Goal: Task Accomplishment & Management: Manage account settings

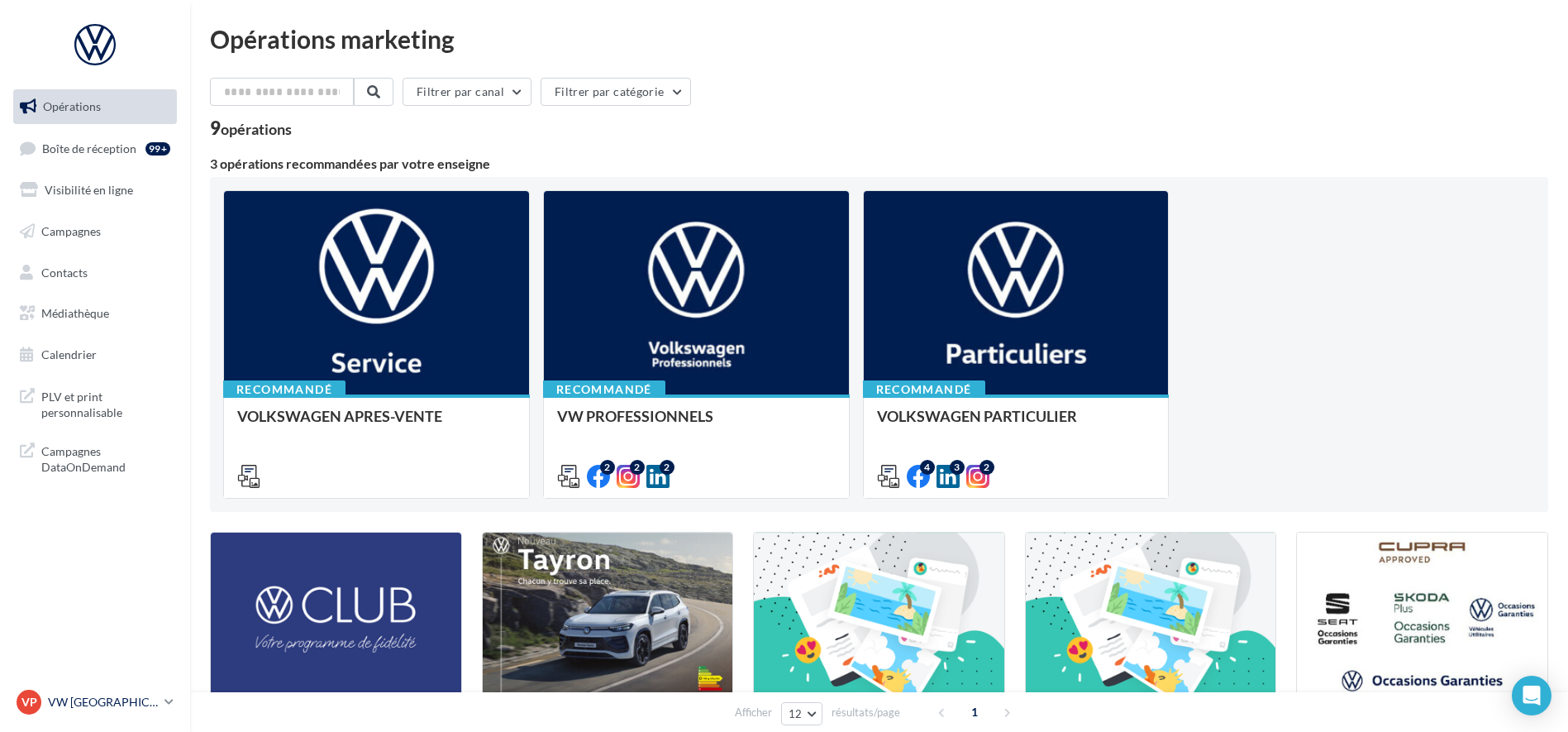
click at [123, 699] on p "VW [GEOGRAPHIC_DATA] 13" at bounding box center [103, 701] width 110 height 16
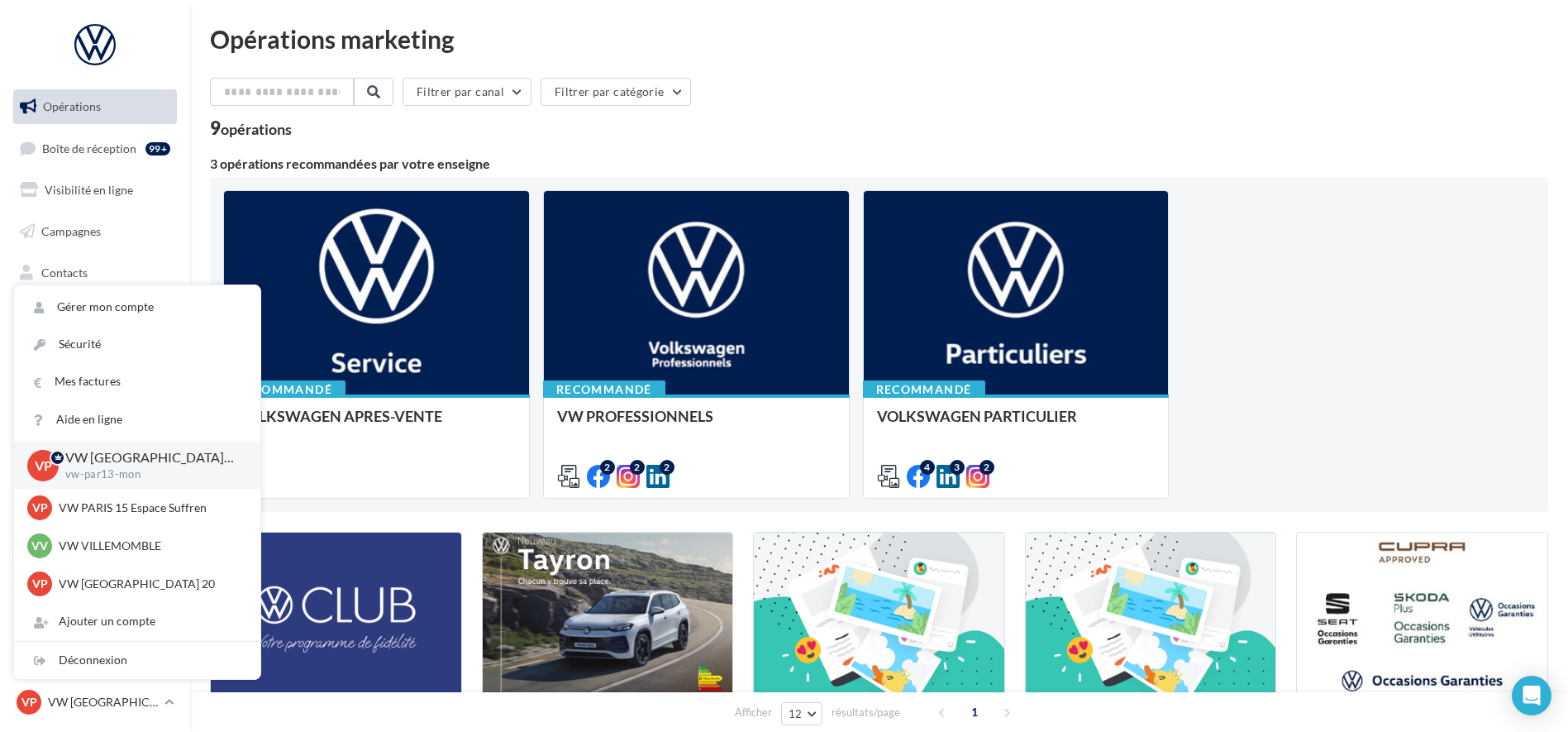
click at [886, 114] on div "Filtrer par canal Filtrer par catégorie 9 opérations" at bounding box center [879, 108] width 1339 height 60
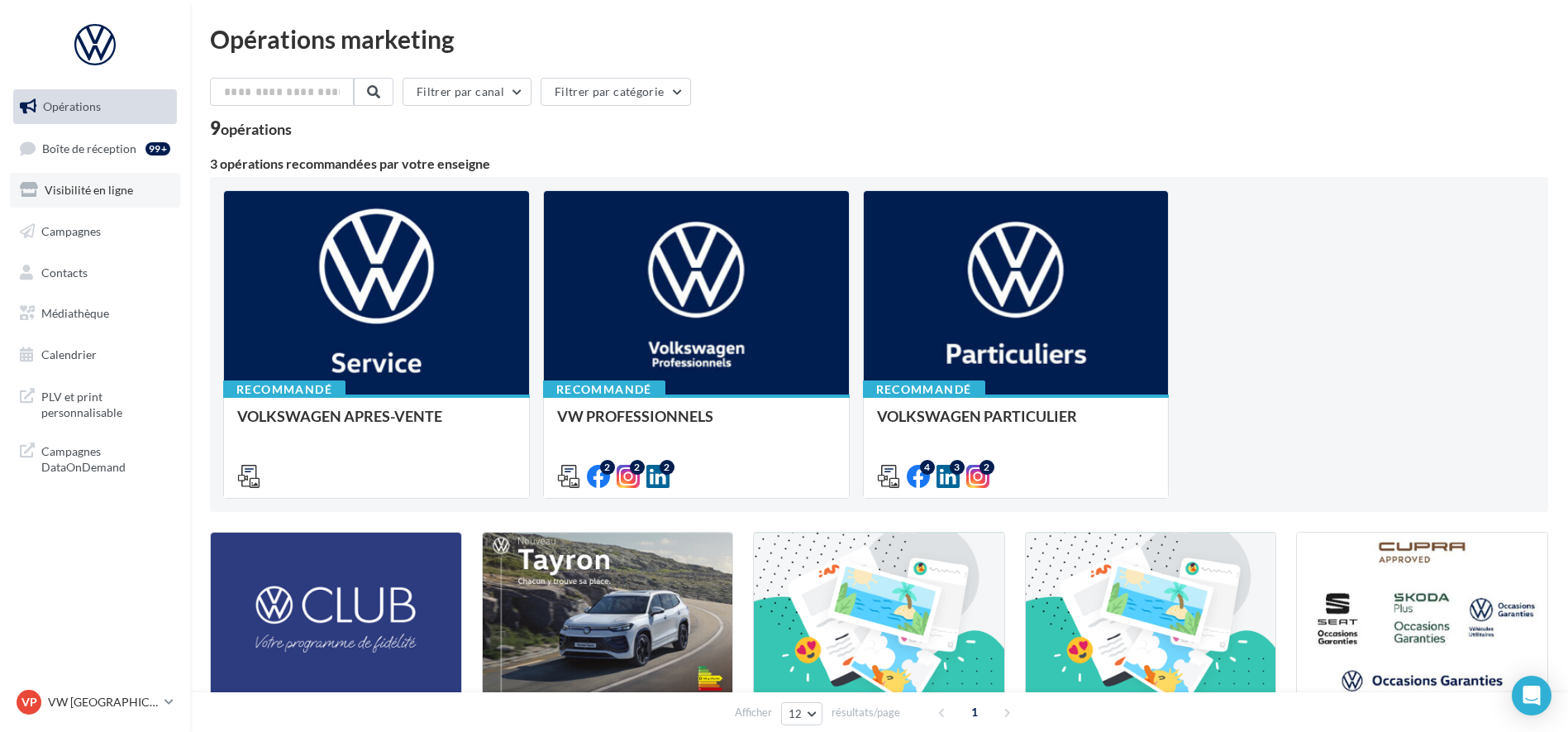
click at [95, 191] on span "Visibilité en ligne" at bounding box center [88, 189] width 88 height 14
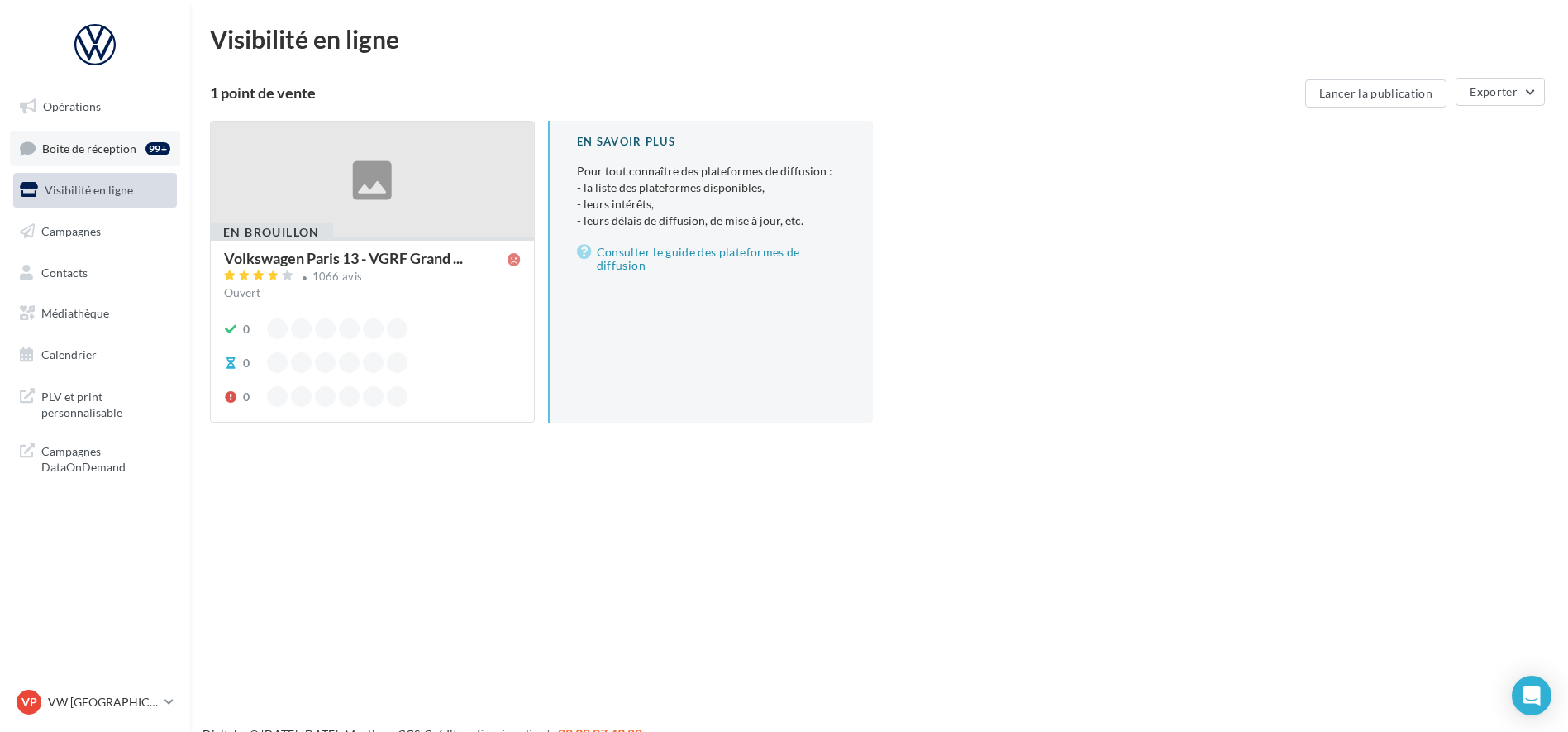
click at [86, 146] on span "Boîte de réception" at bounding box center [89, 147] width 94 height 14
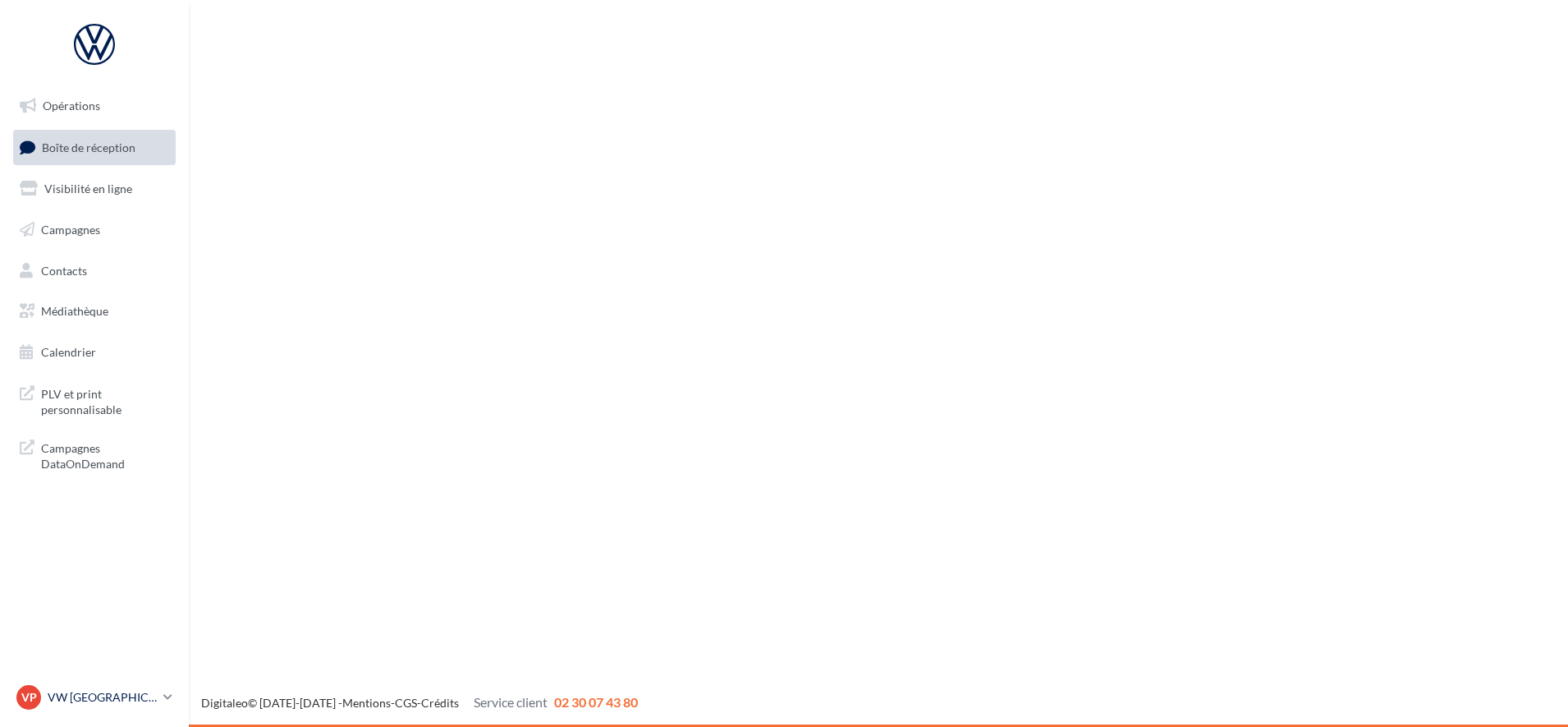
click at [149, 701] on p "VW [GEOGRAPHIC_DATA] 13" at bounding box center [102, 696] width 109 height 16
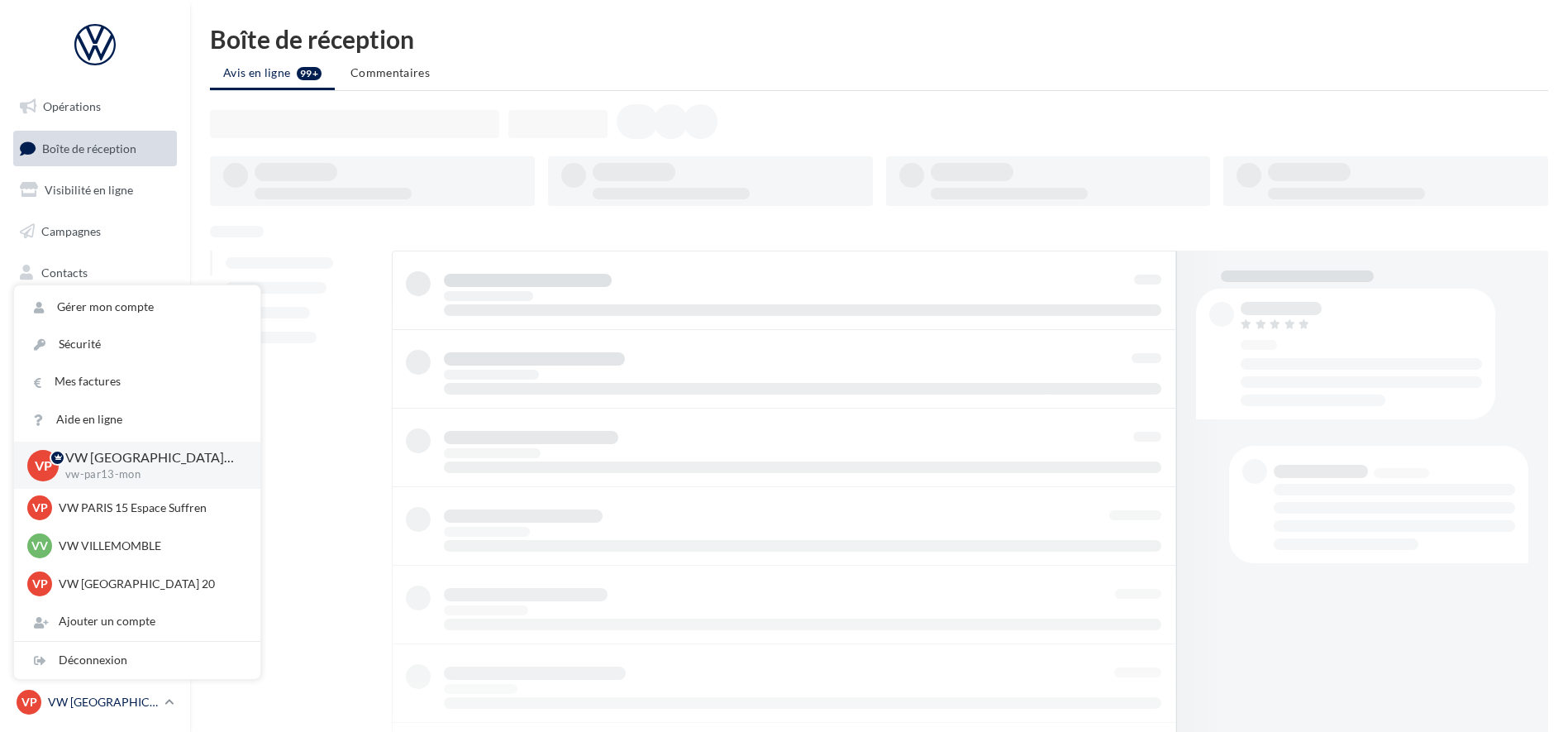
click at [104, 695] on p "VW [GEOGRAPHIC_DATA] 13" at bounding box center [103, 701] width 110 height 16
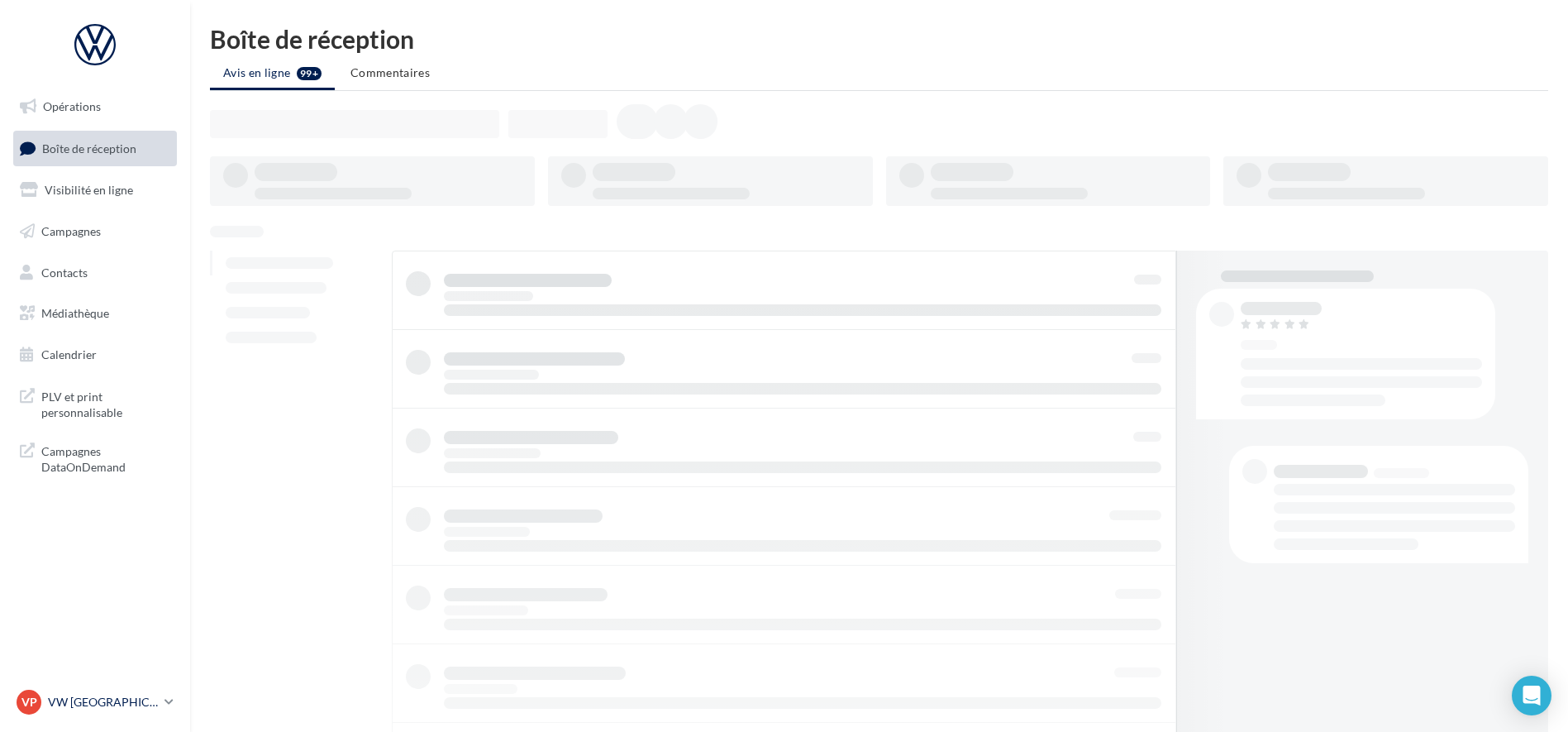
click at [104, 700] on p "VW [GEOGRAPHIC_DATA] 13" at bounding box center [103, 701] width 110 height 16
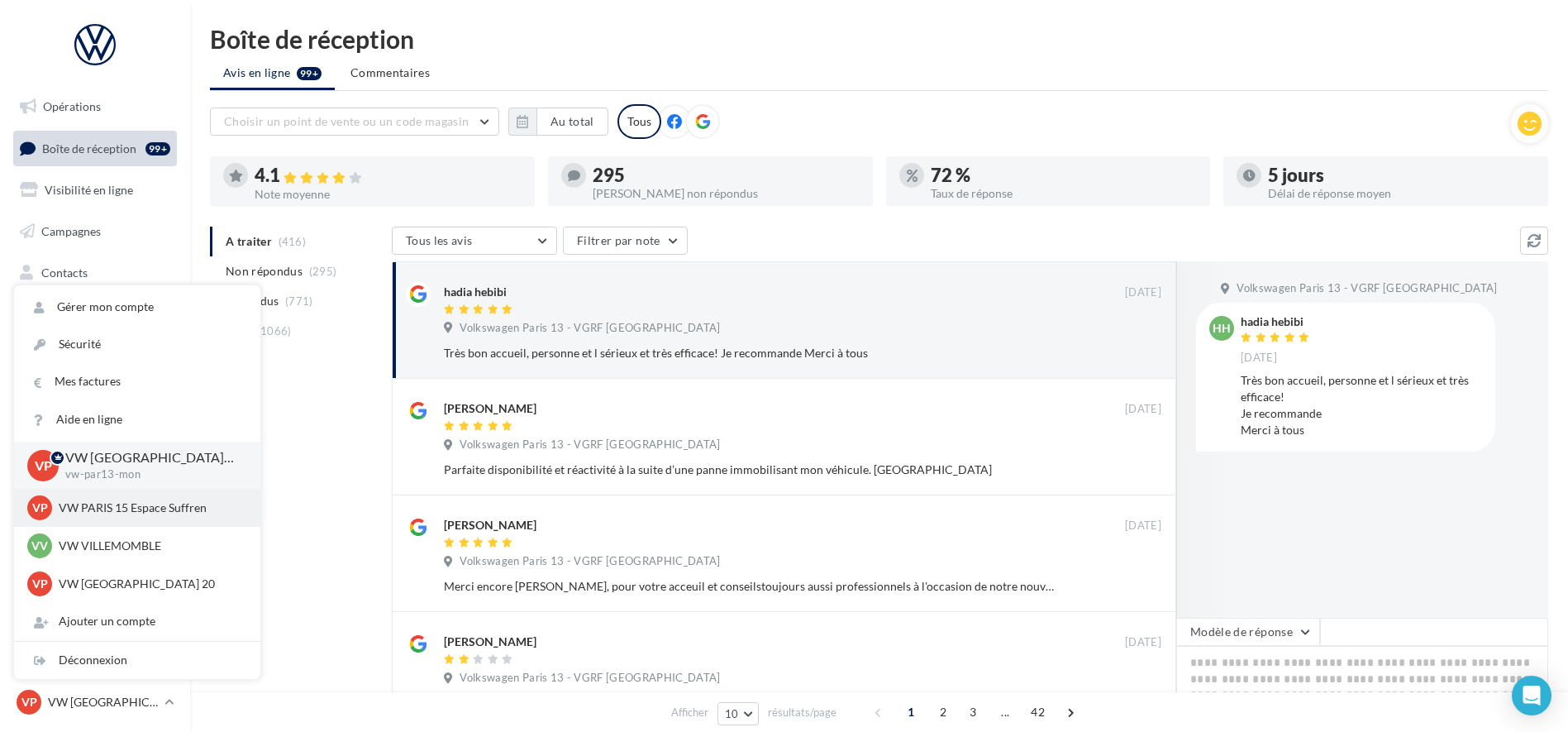
click at [169, 509] on p "VW PARIS 15 Espace Suffren" at bounding box center [150, 507] width 182 height 16
